Goal: Information Seeking & Learning: Understand process/instructions

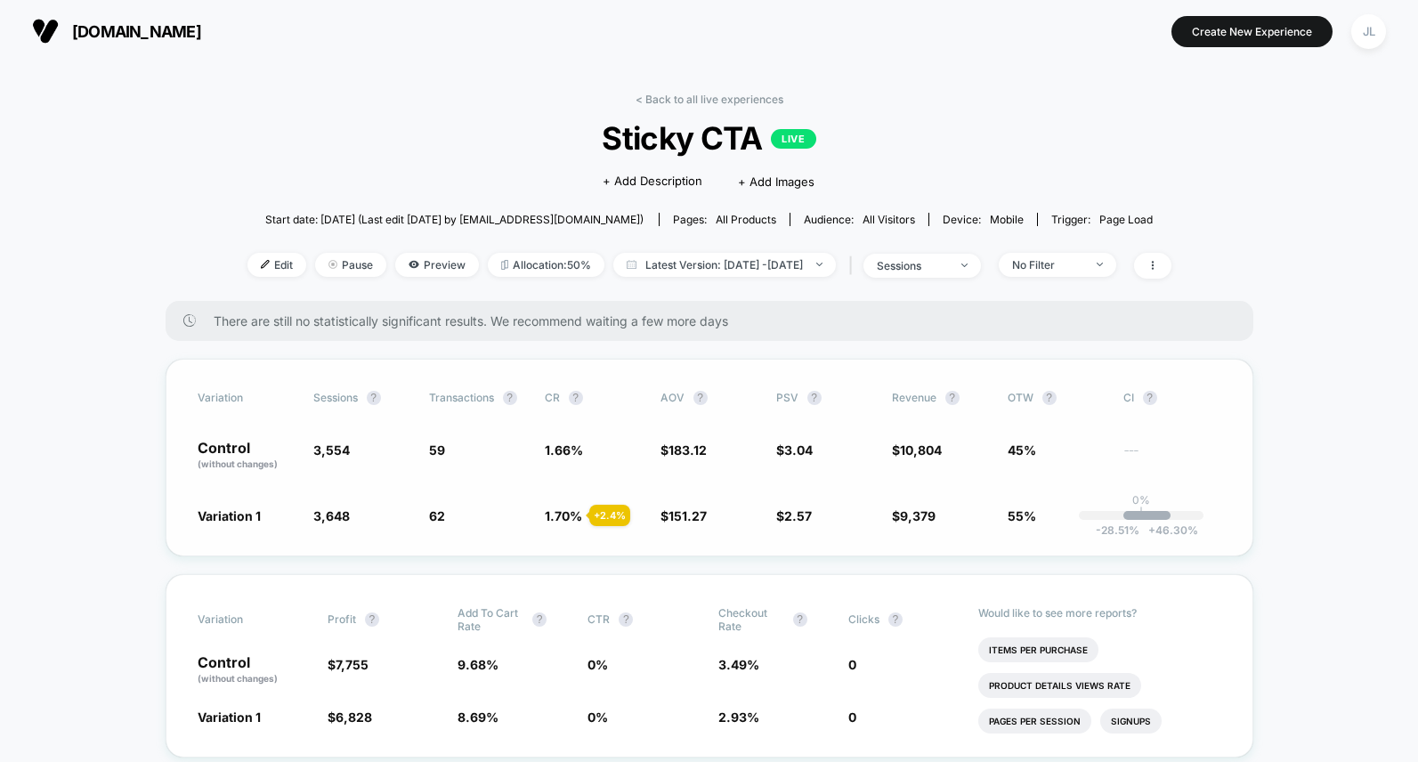
scroll to position [107, 0]
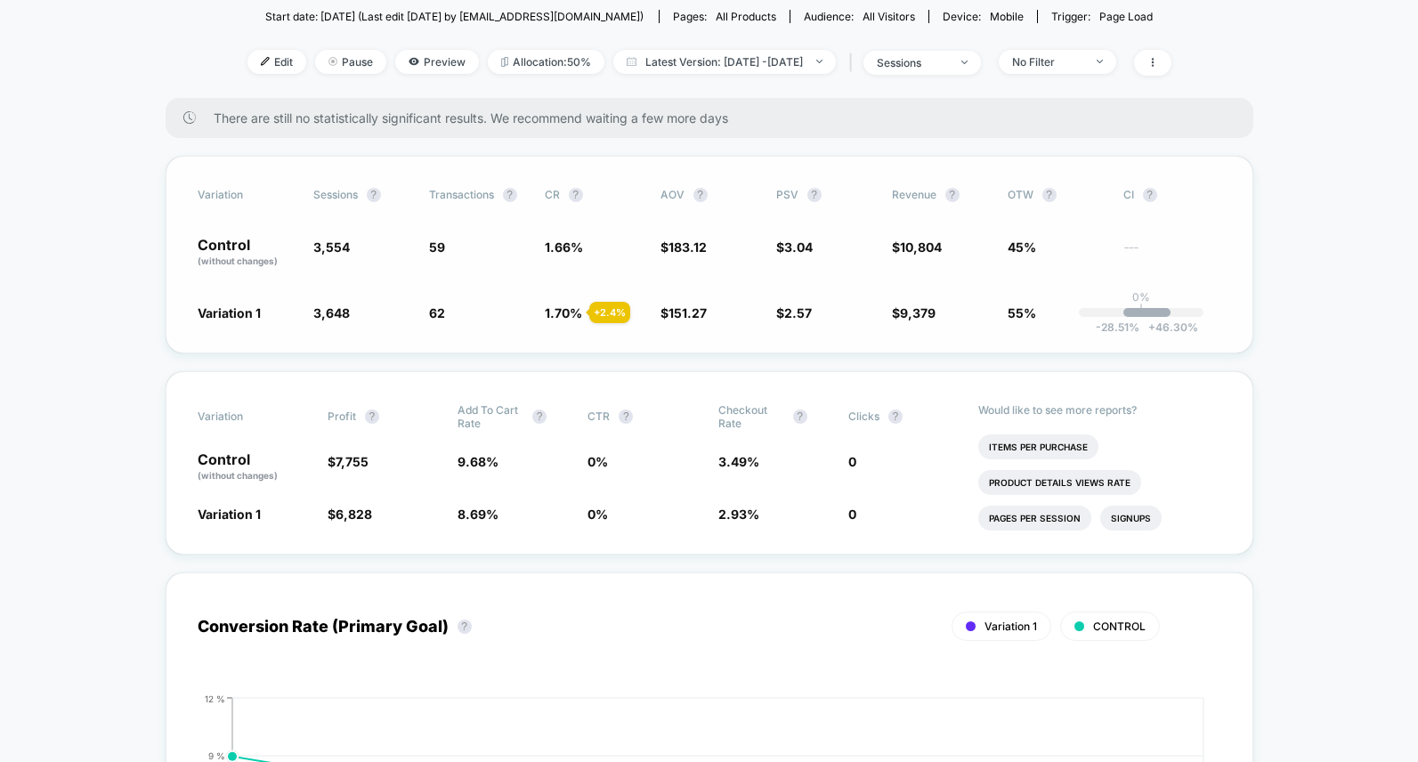
scroll to position [138, 0]
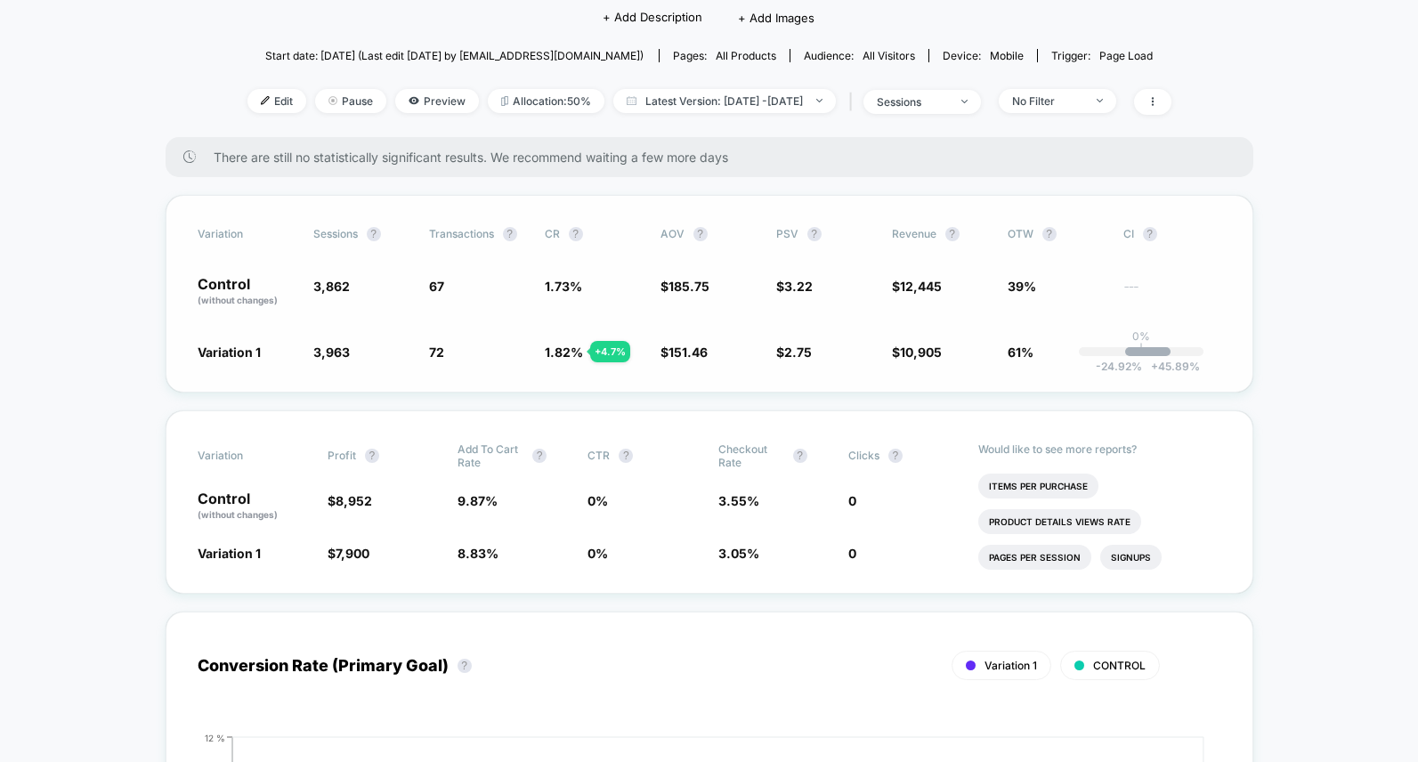
scroll to position [169, 0]
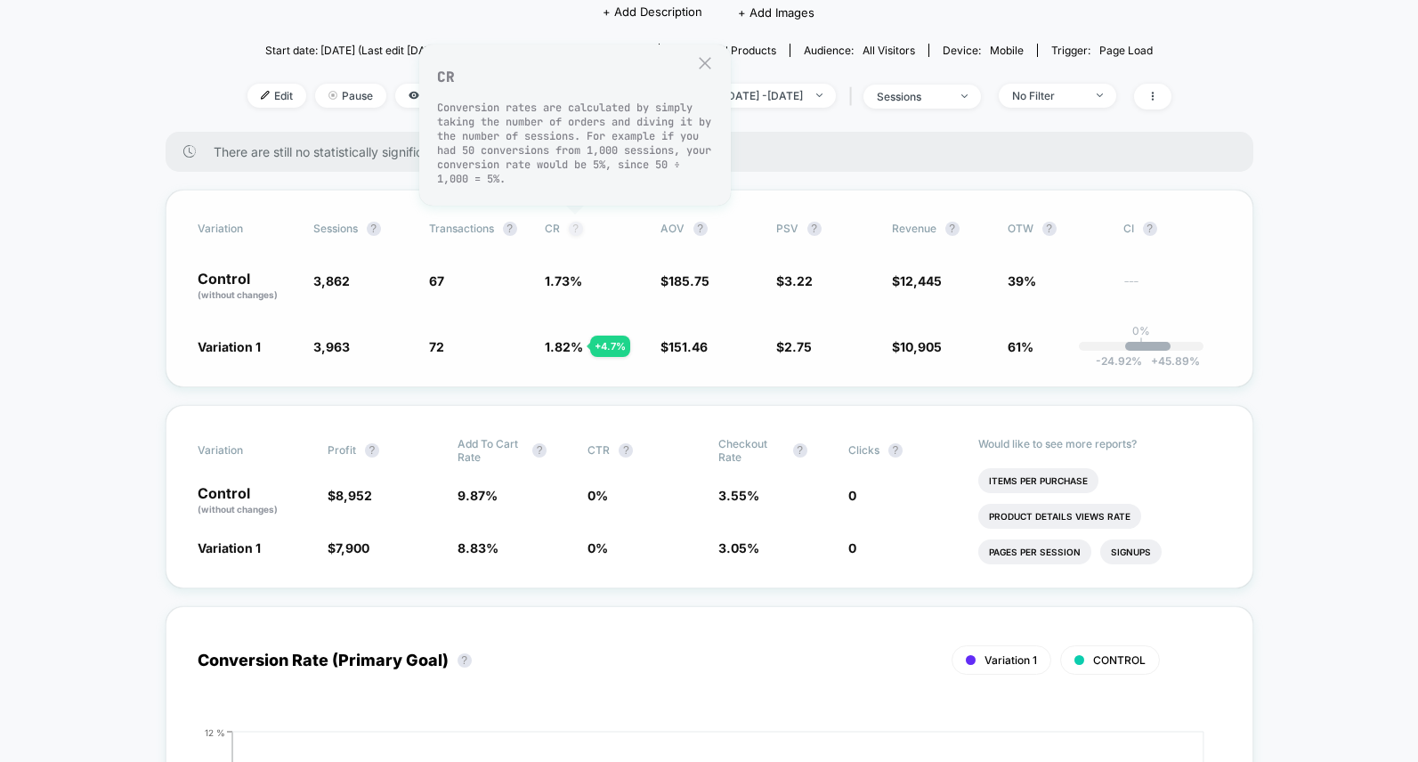
click at [580, 230] on button "?" at bounding box center [576, 229] width 14 height 14
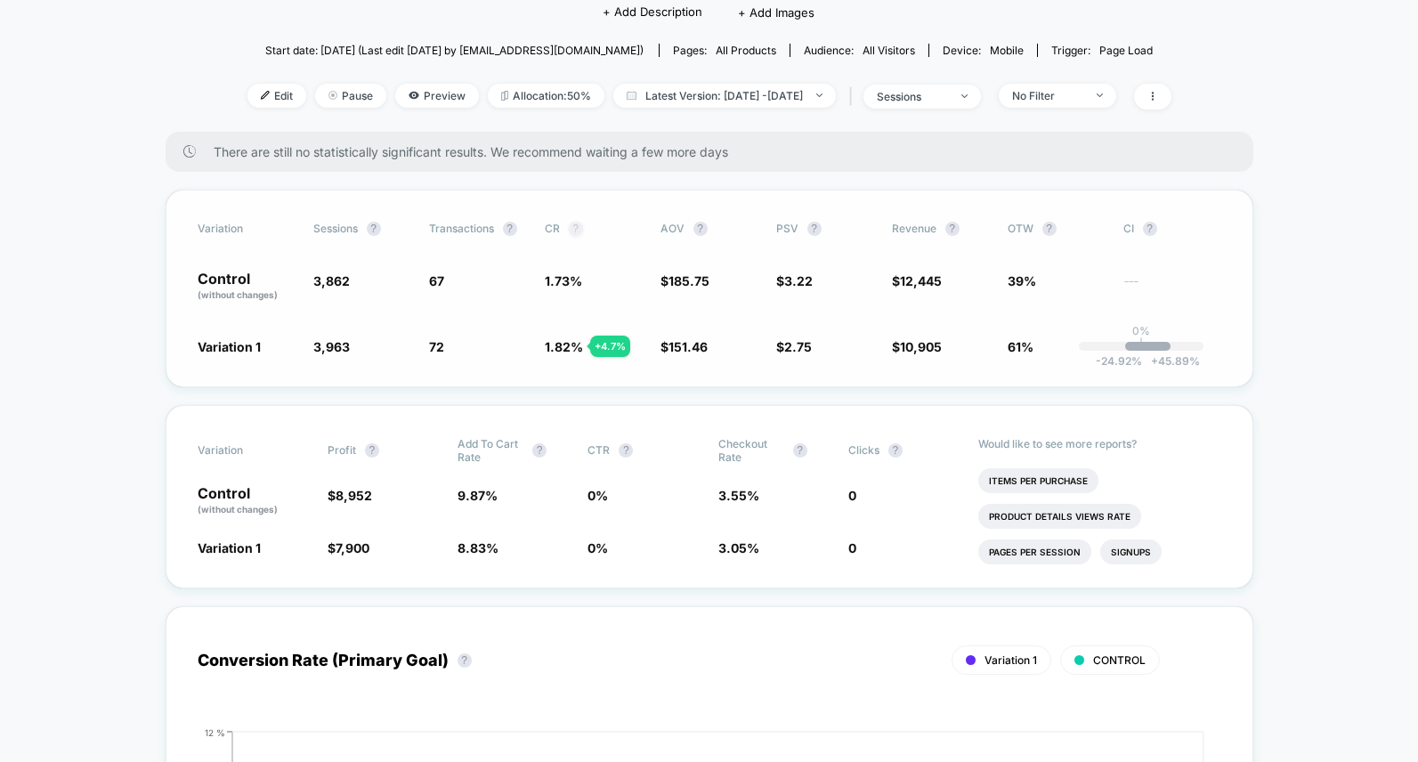
click at [573, 231] on button "?" at bounding box center [576, 229] width 14 height 14
